Goal: Transaction & Acquisition: Purchase product/service

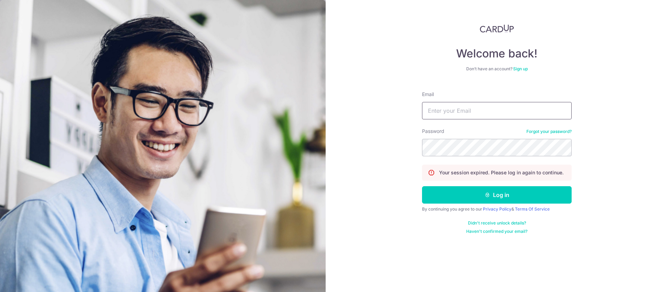
click at [440, 117] on input "Email" at bounding box center [497, 110] width 150 height 17
type input "[EMAIL_ADDRESS][DOMAIN_NAME]"
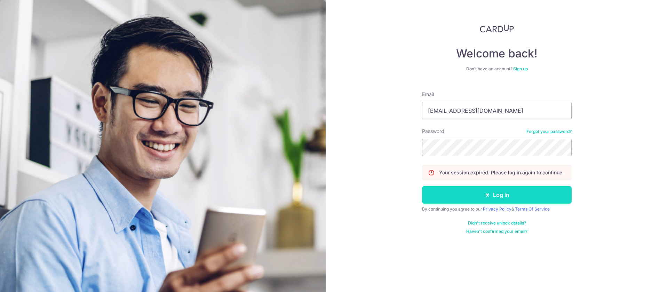
click at [509, 195] on button "Log in" at bounding box center [497, 194] width 150 height 17
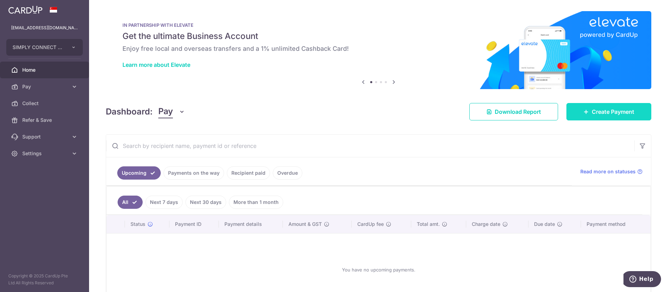
click at [598, 112] on span "Create Payment" at bounding box center [613, 112] width 42 height 8
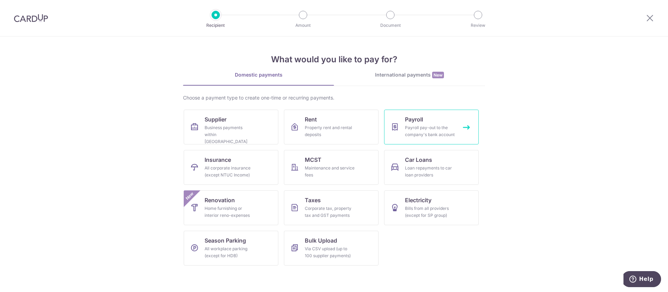
click at [445, 127] on div "Payroll pay-out to the company's bank account" at bounding box center [430, 131] width 50 height 14
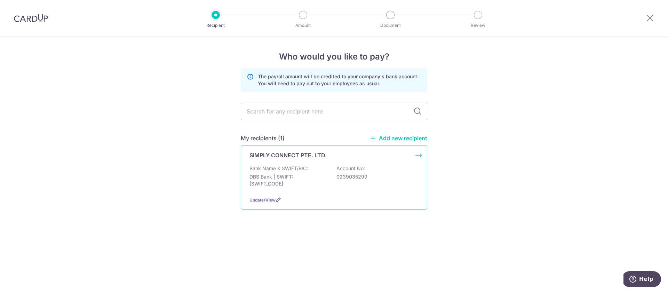
click at [299, 169] on p "Bank Name & SWIFT/BIC:" at bounding box center [279, 168] width 58 height 7
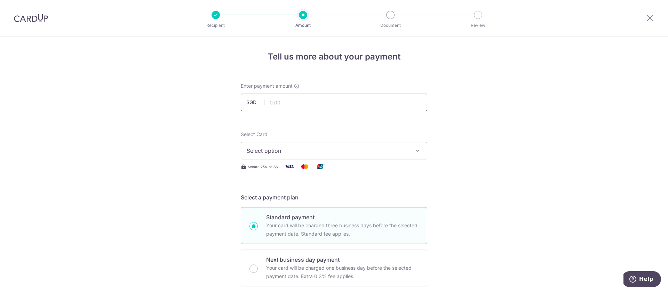
click at [303, 96] on input "text" at bounding box center [334, 102] width 187 height 17
type input "48,000.00"
click at [300, 151] on span "Select option" at bounding box center [328, 151] width 162 height 8
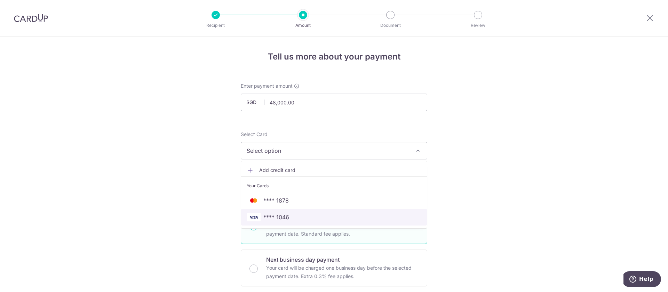
click at [291, 217] on span "**** 1046" at bounding box center [334, 217] width 175 height 8
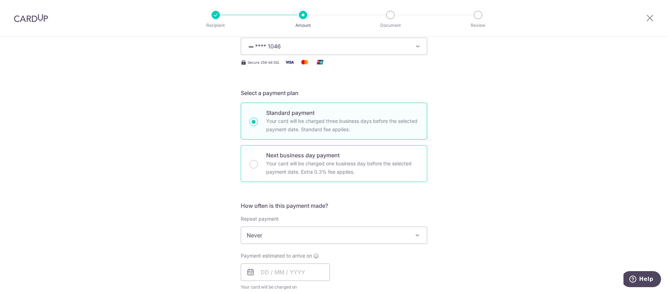
scroll to position [157, 0]
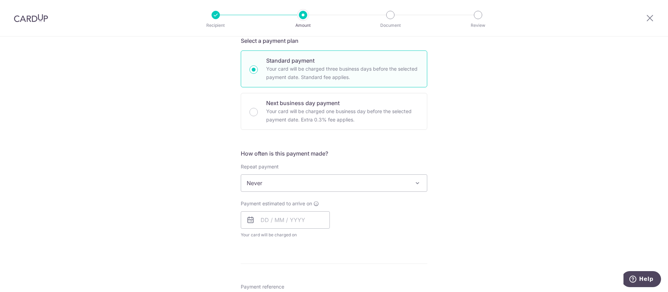
click at [402, 186] on span "Never" at bounding box center [334, 183] width 186 height 17
click at [522, 134] on div "Tell us more about your payment Enter payment amount SGD 48,000.00 48000.00 Sel…" at bounding box center [334, 214] width 668 height 669
click at [300, 221] on input "text" at bounding box center [285, 219] width 89 height 17
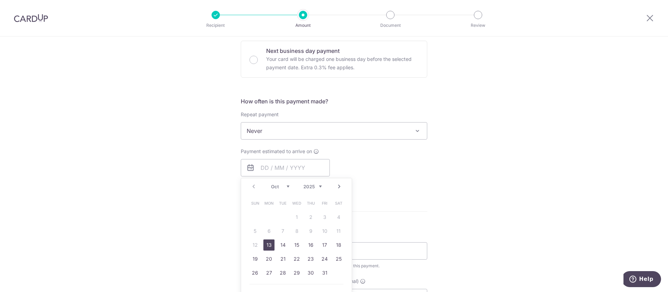
click at [268, 247] on link "13" at bounding box center [269, 245] width 11 height 11
type input "13/10/2025"
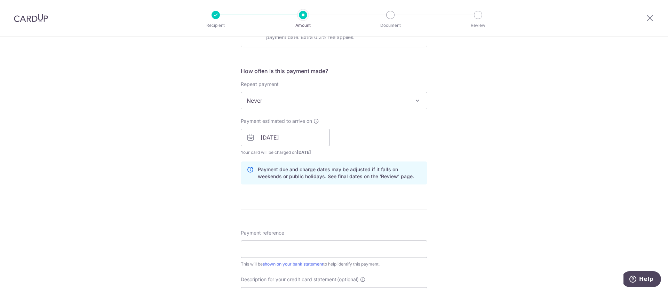
scroll to position [261, 0]
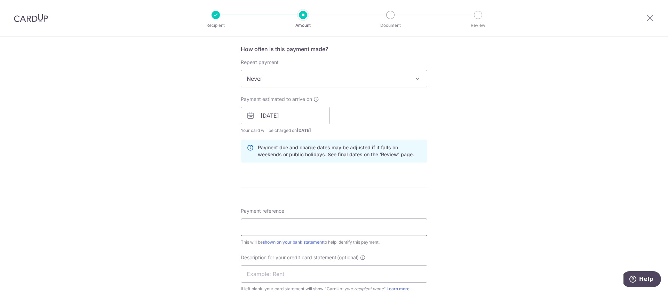
click at [370, 227] on input "Payment reference" at bounding box center [334, 227] width 187 height 17
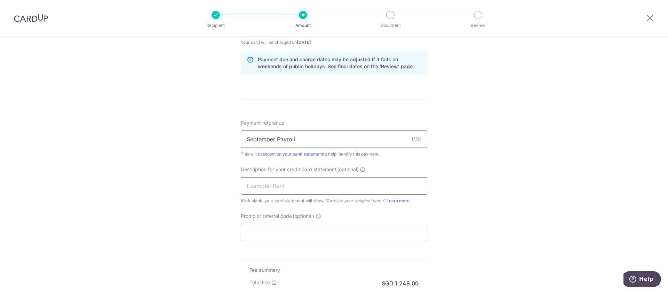
scroll to position [366, 0]
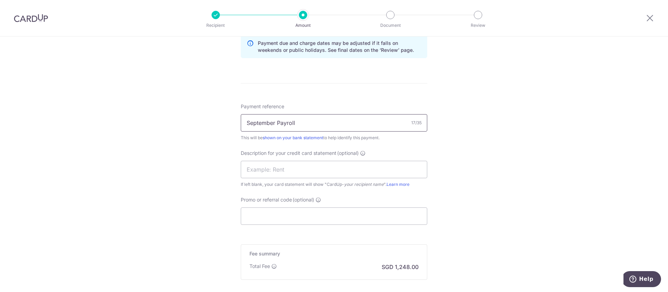
drag, startPoint x: 307, startPoint y: 123, endPoint x: 222, endPoint y: 132, distance: 85.0
click at [222, 132] on div "Tell us more about your payment Enter payment amount SGD 48,000.00 48000.00 Sel…" at bounding box center [334, 20] width 668 height 698
type input "September Payroll"
click at [283, 219] on input "Promo or referral code (optional)" at bounding box center [334, 215] width 187 height 17
paste input "September Payroll"
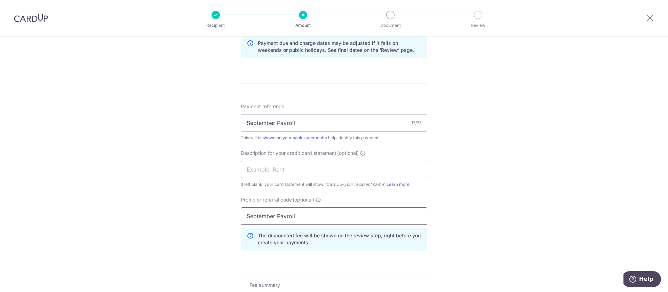
type input "September Payroll"
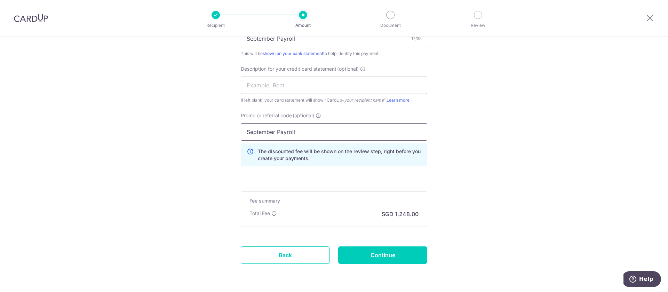
scroll to position [474, 0]
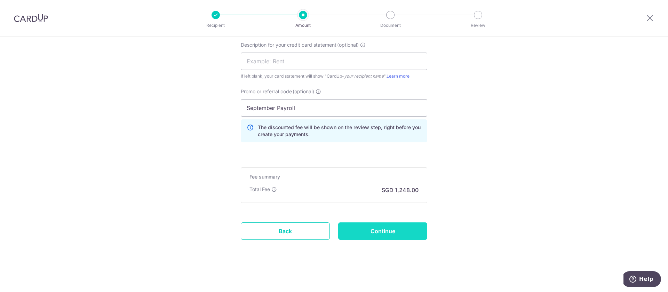
click at [371, 233] on input "Continue" at bounding box center [382, 230] width 89 height 17
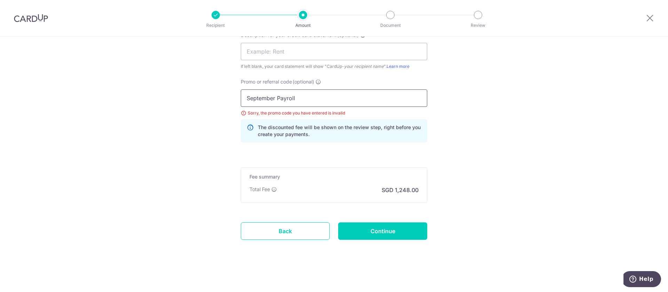
drag, startPoint x: 313, startPoint y: 96, endPoint x: 229, endPoint y: 100, distance: 84.0
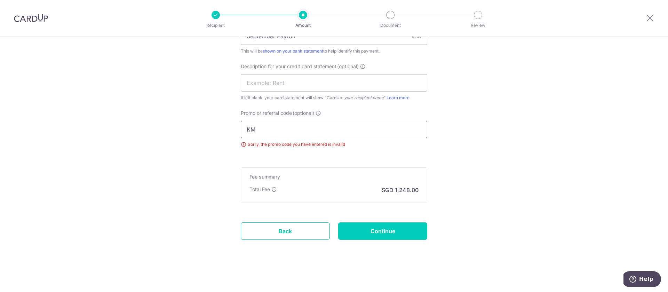
scroll to position [484, 0]
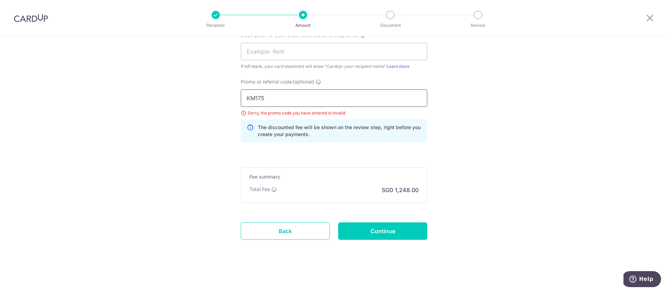
type input "KM175"
click at [388, 232] on input "Continue" at bounding box center [382, 230] width 89 height 17
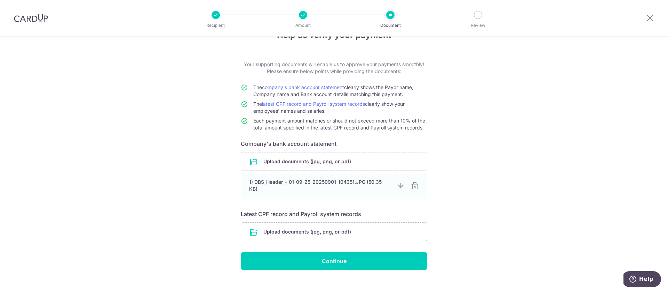
scroll to position [32, 0]
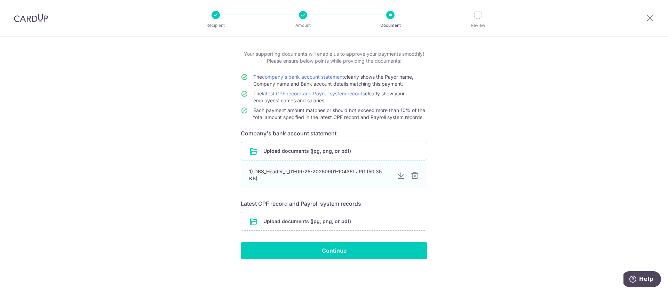
click at [335, 151] on input "file" at bounding box center [334, 151] width 186 height 18
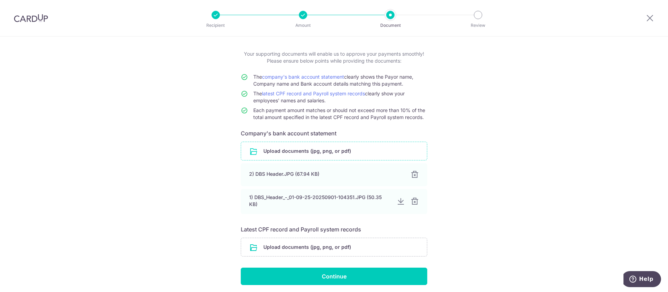
scroll to position [58, 0]
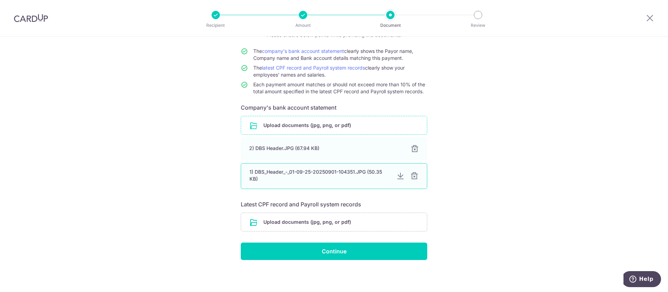
click at [411, 175] on div at bounding box center [414, 176] width 8 height 8
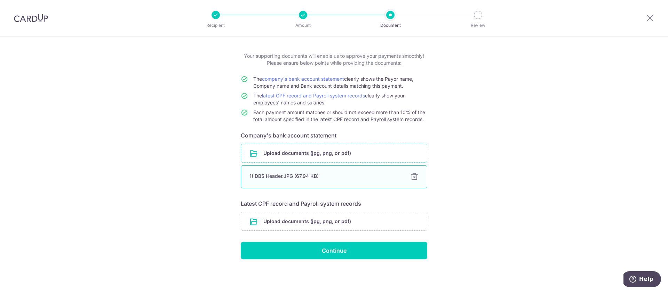
click at [414, 175] on div at bounding box center [414, 177] width 8 height 8
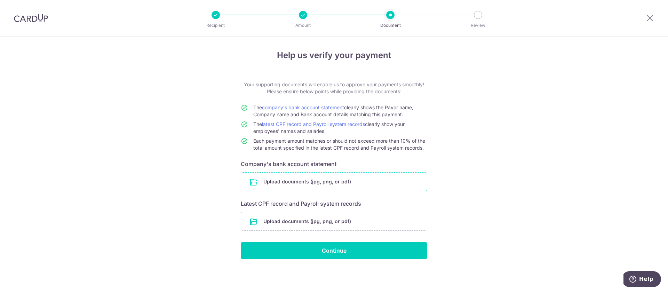
scroll to position [1, 0]
click at [335, 180] on input "file" at bounding box center [334, 182] width 186 height 18
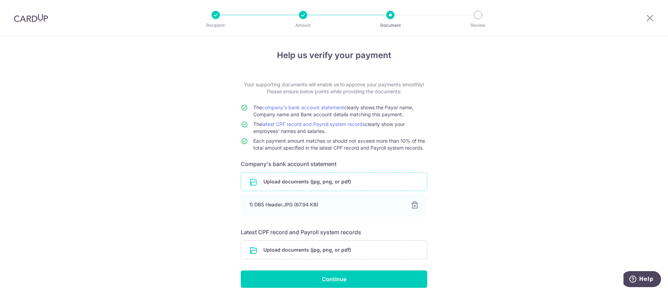
scroll to position [30, 0]
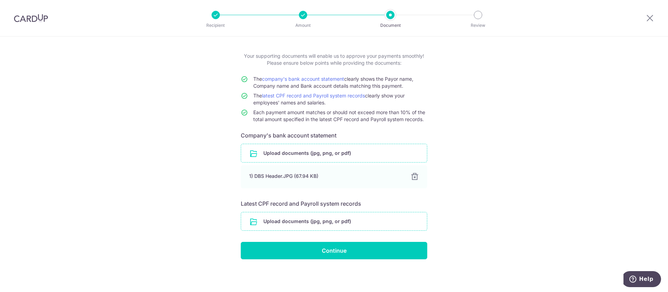
click at [339, 221] on input "file" at bounding box center [334, 221] width 186 height 18
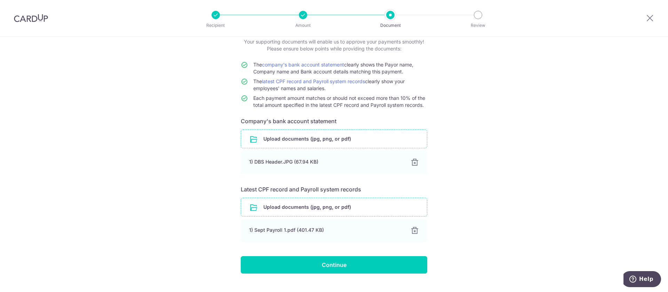
scroll to position [58, 0]
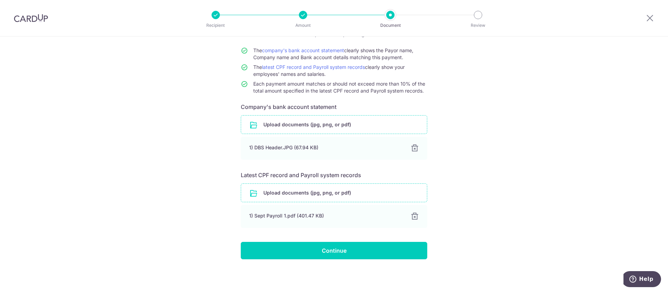
click at [299, 191] on input "file" at bounding box center [334, 193] width 186 height 18
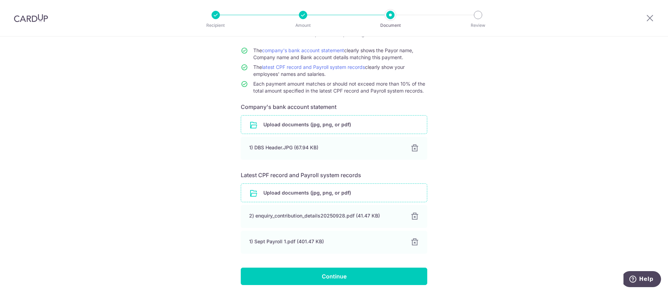
scroll to position [84, 0]
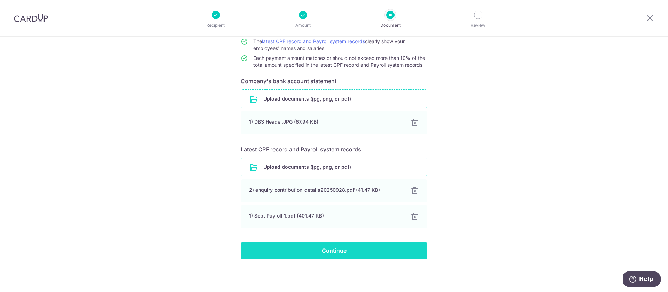
click at [334, 250] on input "Continue" at bounding box center [334, 250] width 187 height 17
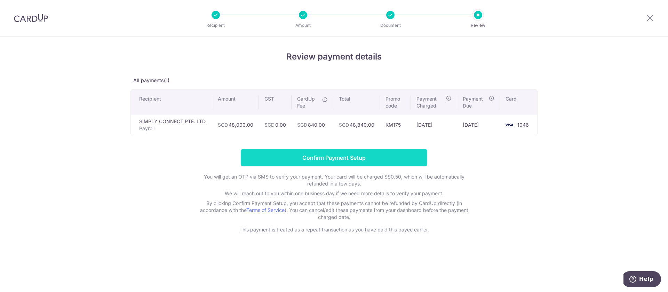
click at [331, 157] on input "Confirm Payment Setup" at bounding box center [334, 157] width 187 height 17
